Goal: Task Accomplishment & Management: Use online tool/utility

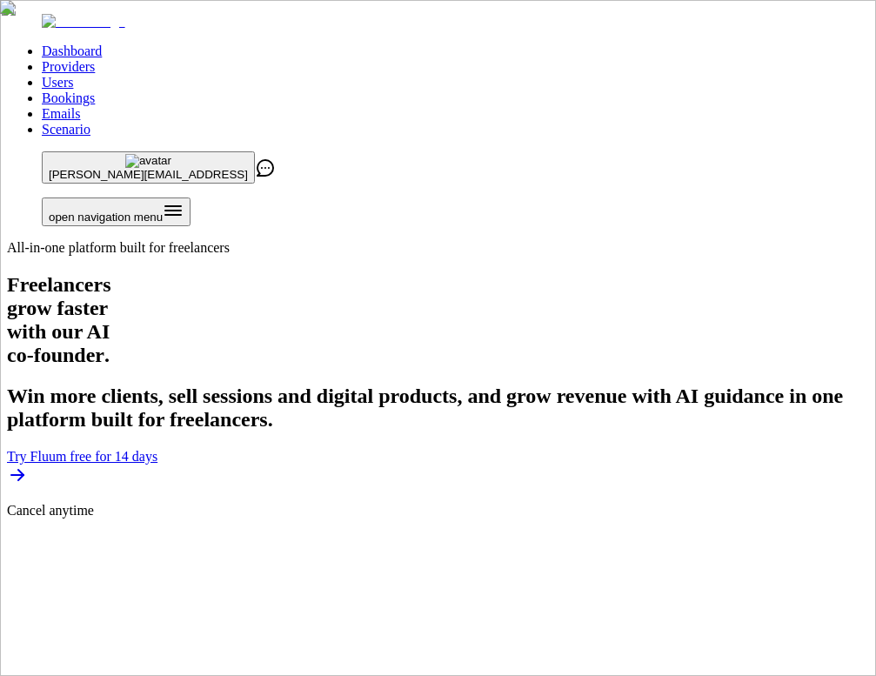
click at [73, 75] on link "Users" at bounding box center [57, 82] width 31 height 15
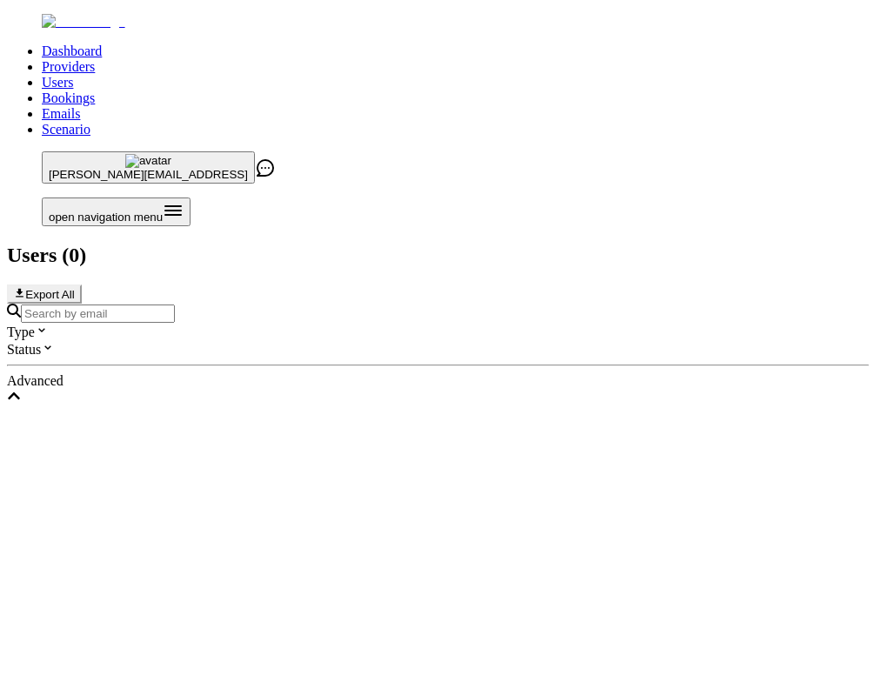
click at [175, 304] on input "Search by email" at bounding box center [98, 313] width 154 height 18
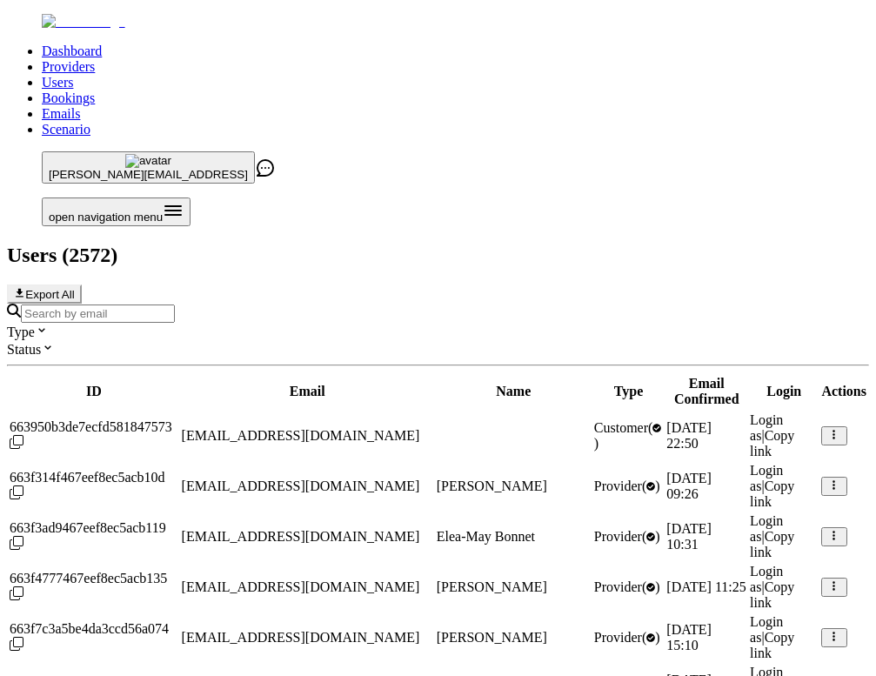
type input "[EMAIL_ADDRESS]"
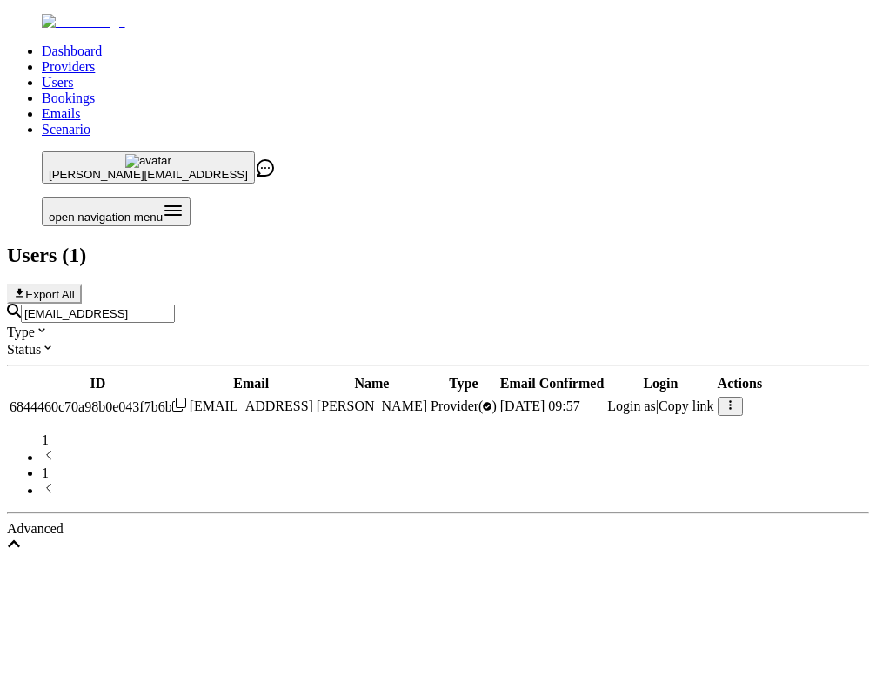
click at [656, 398] on span "Login as" at bounding box center [631, 405] width 49 height 15
